Goal: Information Seeking & Learning: Find specific fact

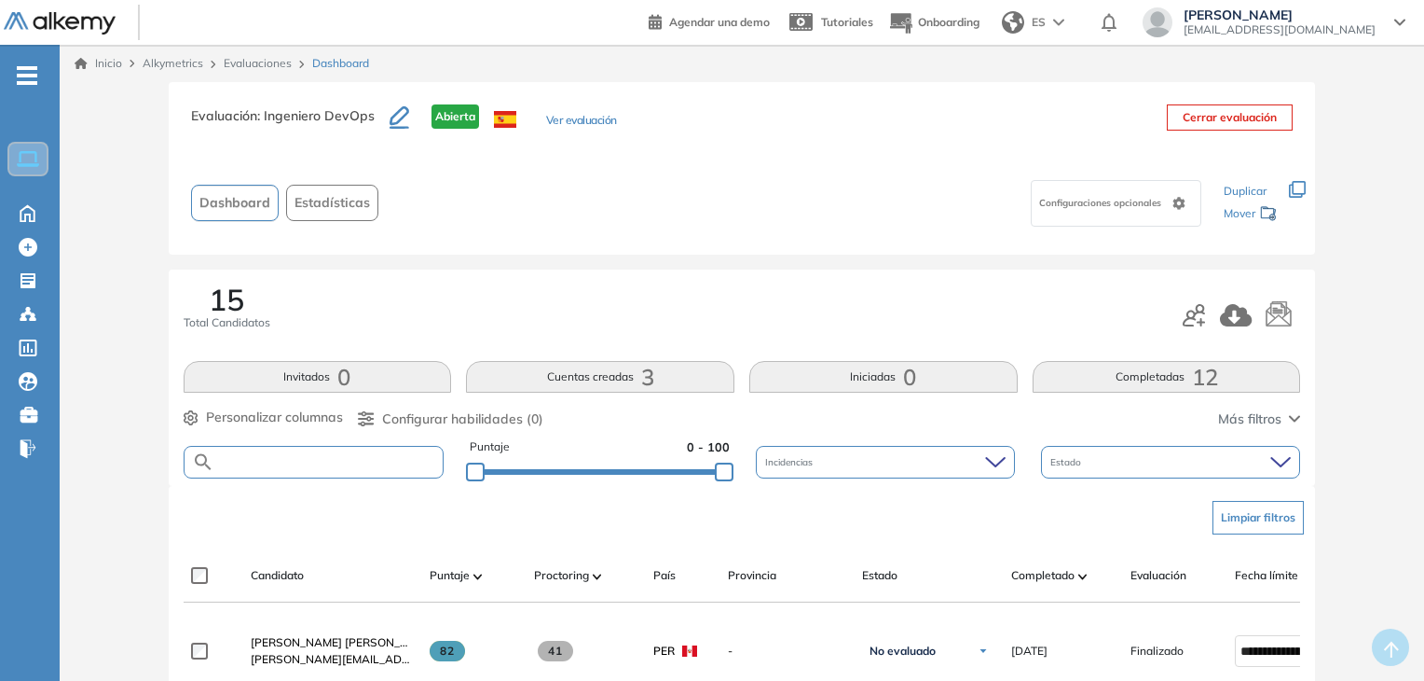
click at [381, 462] on input "text" at bounding box center [328, 462] width 229 height 14
type input "******"
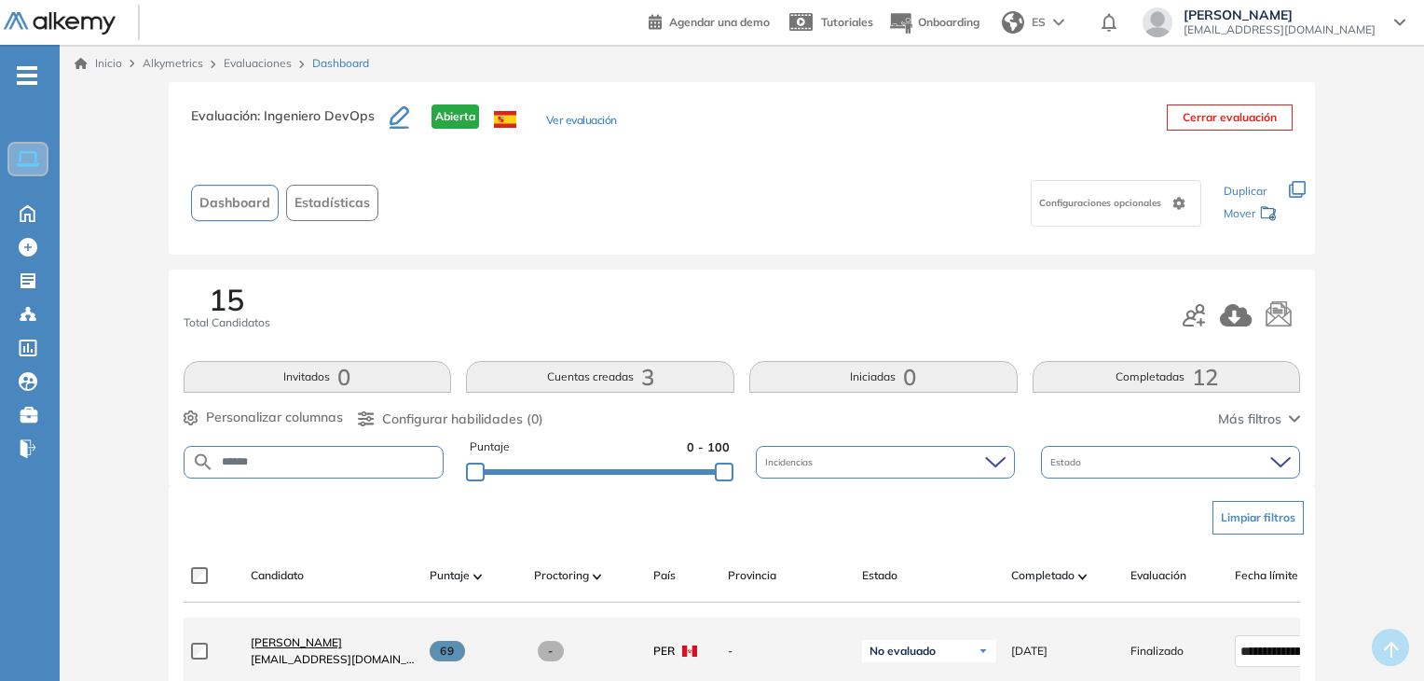
click at [324, 649] on span "[PERSON_NAME]" at bounding box center [296, 642] width 91 height 14
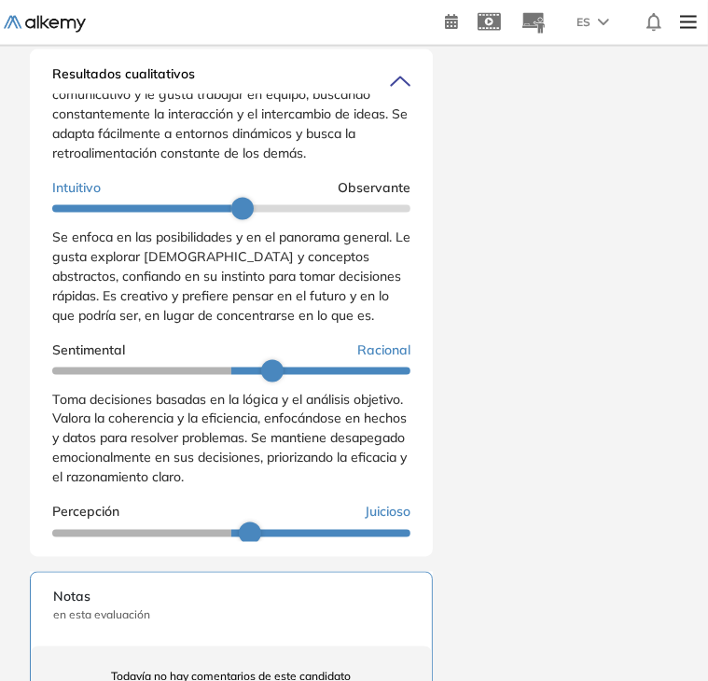
scroll to position [172, 0]
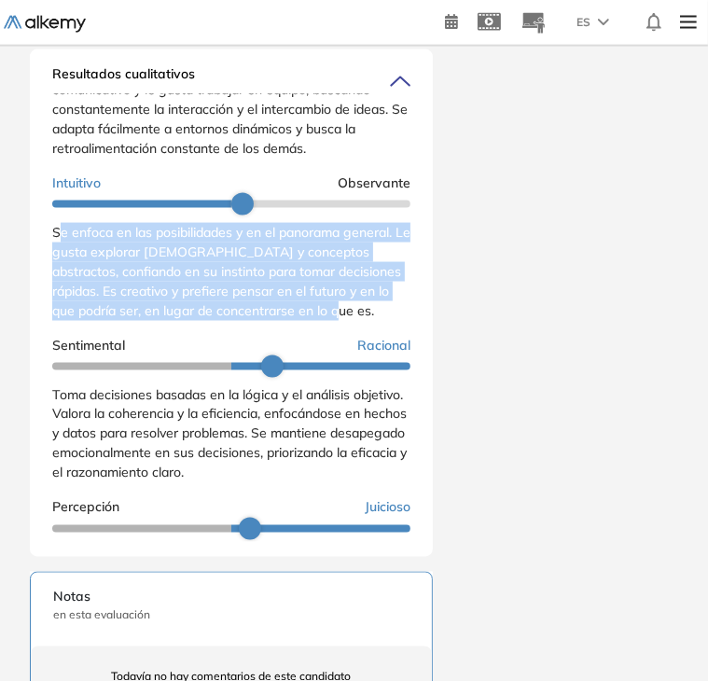
drag, startPoint x: 57, startPoint y: 261, endPoint x: 358, endPoint y: 339, distance: 311.1
click at [358, 321] on div "Se enfoca en las posibilidades y en el panorama general. Le gusta explorar [DEM…" at bounding box center [231, 272] width 358 height 98
drag, startPoint x: 354, startPoint y: 344, endPoint x: 41, endPoint y: 262, distance: 323.8
click at [41, 262] on div "Resultados cualitativos Personalidad - MBTI Reporte cualitativo Reporte con Afi…" at bounding box center [231, 302] width 403 height 507
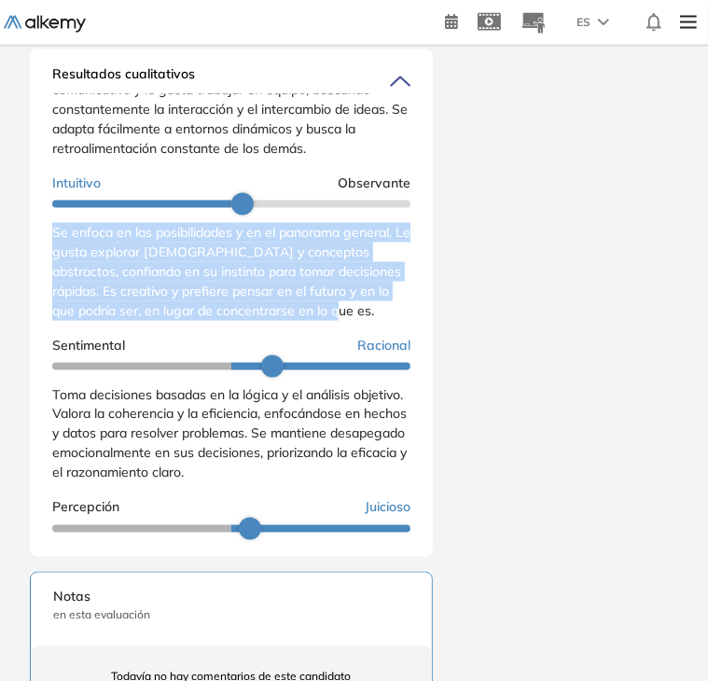
copy span "Se enfoca en las posibilidades y en el panorama general. Le gusta explorar [DEM…"
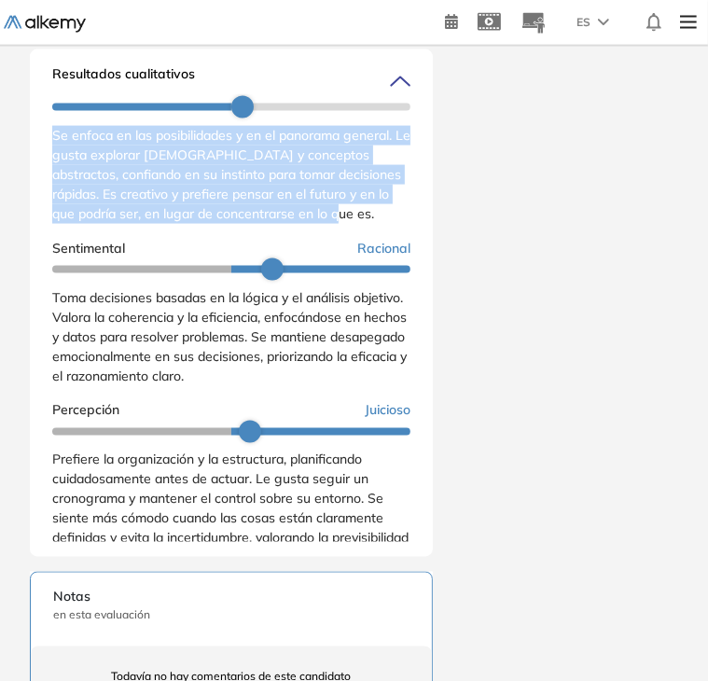
scroll to position [267, 0]
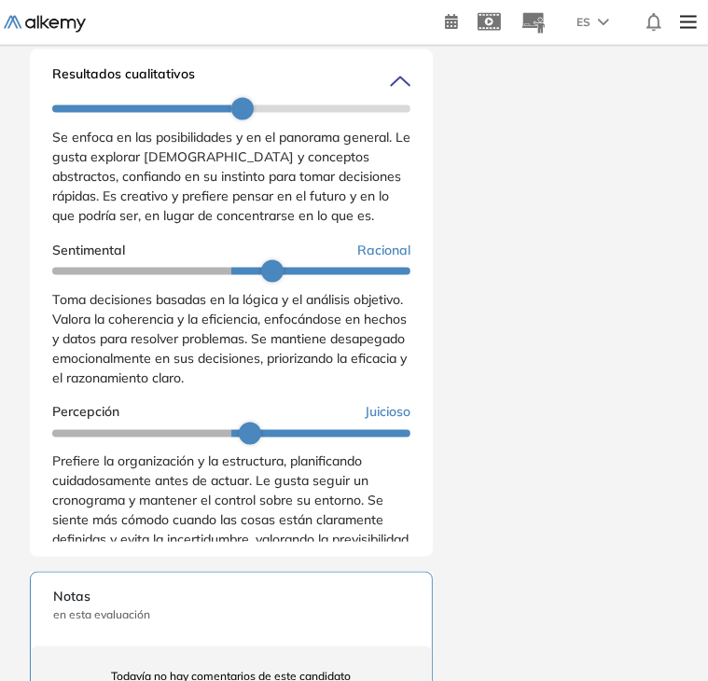
click at [188, 386] on span "Toma decisiones basadas en la lógica y el análisis objetivo. Valora la coherenc…" at bounding box center [229, 338] width 354 height 95
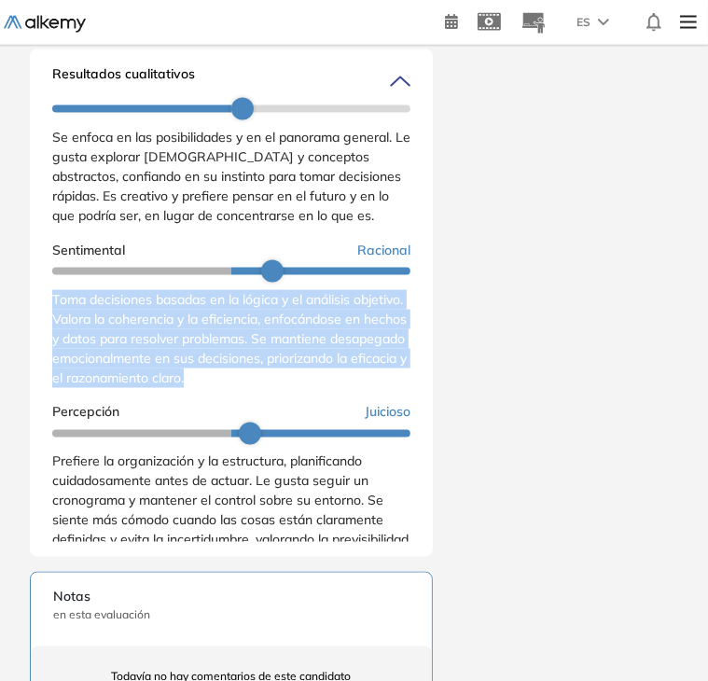
drag, startPoint x: 49, startPoint y: 328, endPoint x: 340, endPoint y: 407, distance: 301.5
click at [340, 407] on div "Resultados cualitativos Personalidad - MBTI Reporte cualitativo Reporte con Afi…" at bounding box center [231, 302] width 403 height 507
copy span "Toma decisiones basadas en la lógica y el análisis objetivo. Valora la coherenc…"
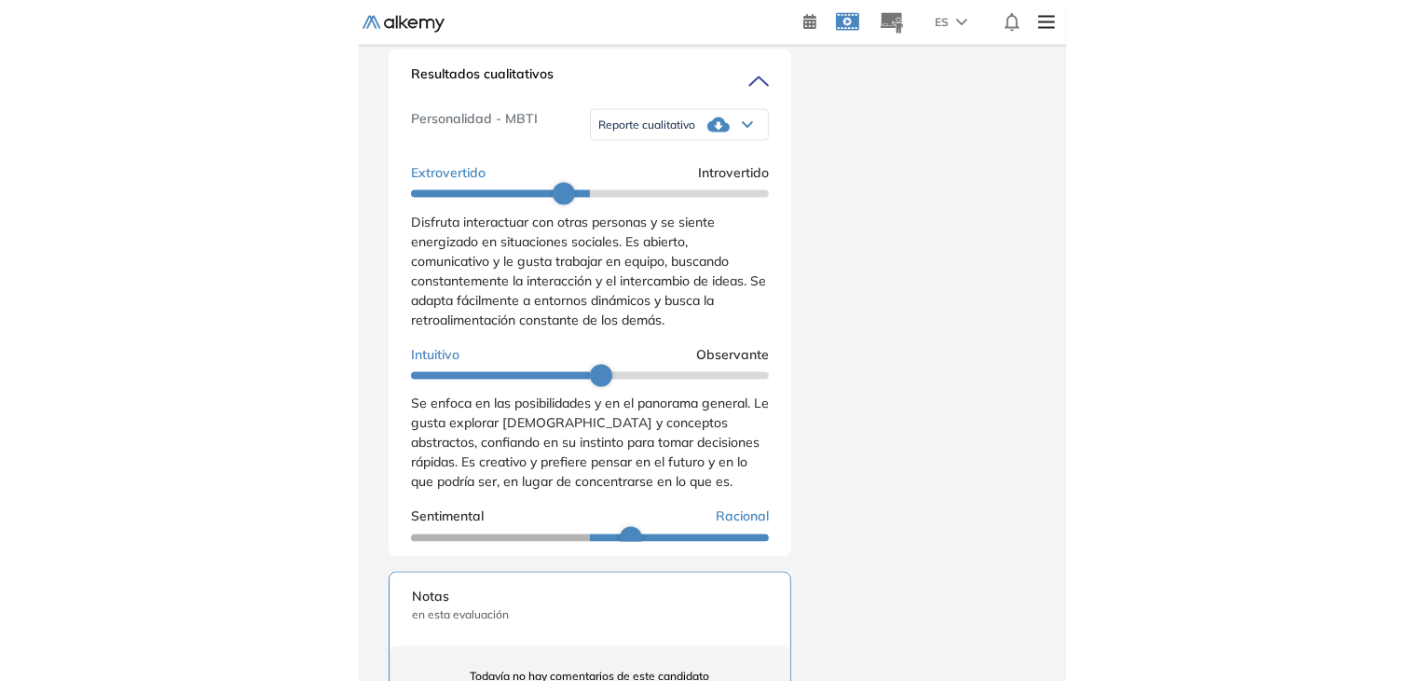
scroll to position [1044, 0]
